Goal: Transaction & Acquisition: Purchase product/service

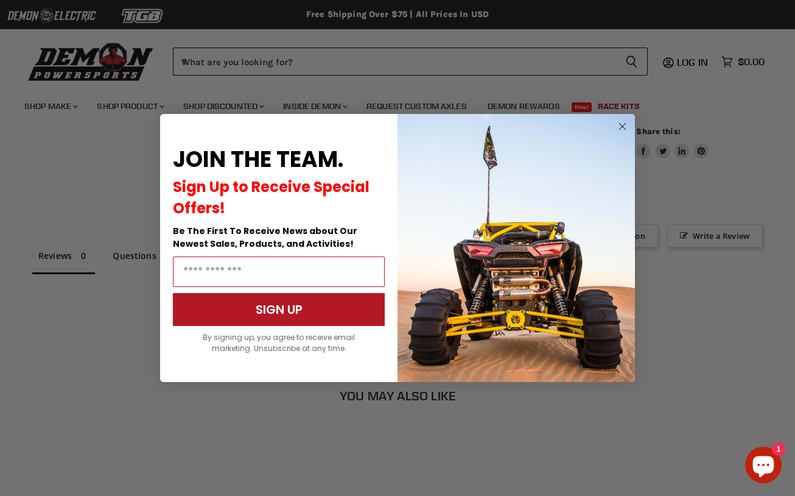
scroll to position [875, 0]
